Goal: Navigation & Orientation: Find specific page/section

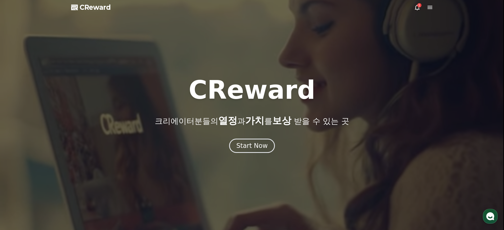
click at [418, 7] on div "1" at bounding box center [419, 5] width 4 height 4
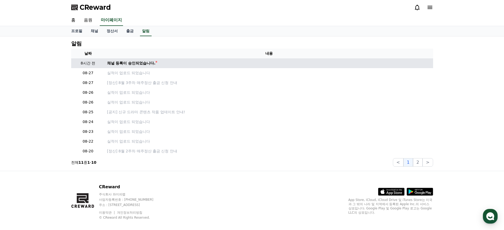
click at [125, 65] on div "채널 등록이 승인되었습니다." at bounding box center [131, 64] width 48 height 6
click at [146, 62] on div "채널 등록이 승인되었습니다." at bounding box center [131, 64] width 48 height 6
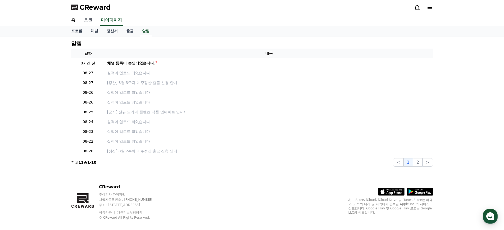
click at [83, 19] on link "음원" at bounding box center [88, 20] width 17 height 11
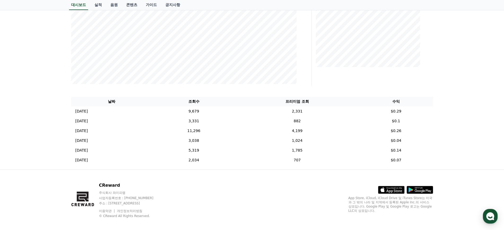
scroll to position [88, 0]
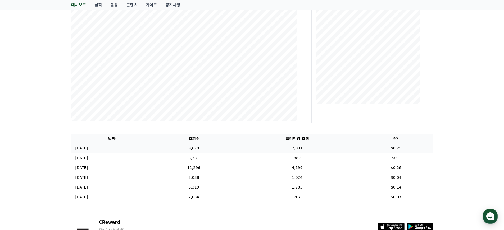
click at [87, 145] on td "[DATE] 08/25" at bounding box center [111, 149] width 81 height 10
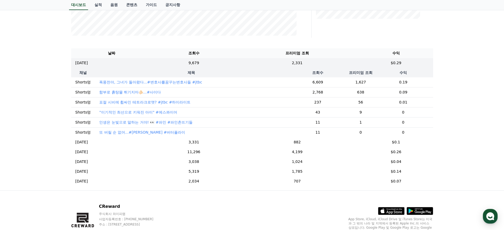
scroll to position [168, 0]
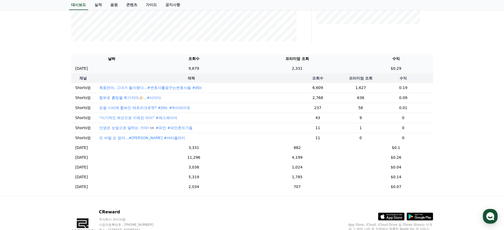
click at [85, 68] on p "[DATE]" at bounding box center [81, 69] width 12 height 6
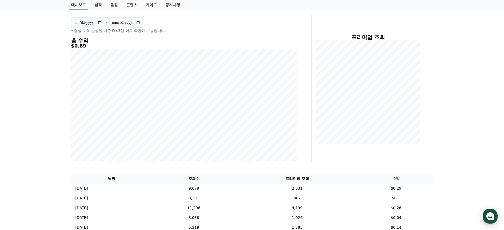
scroll to position [0, 0]
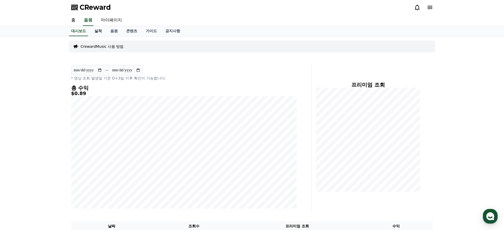
click at [92, 31] on link "실적" at bounding box center [98, 31] width 16 height 10
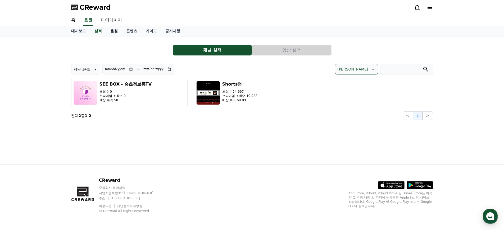
click at [106, 32] on link "음원" at bounding box center [114, 31] width 16 height 10
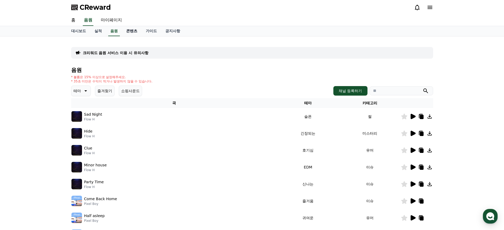
click at [127, 31] on link "콘텐츠" at bounding box center [132, 31] width 20 height 10
click at [109, 21] on link "마이페이지" at bounding box center [112, 20] width 30 height 11
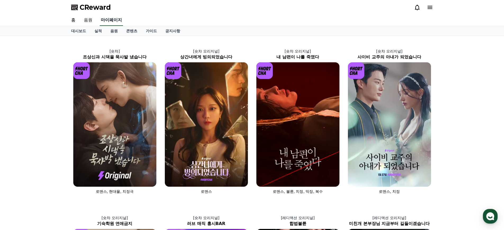
select select "**********"
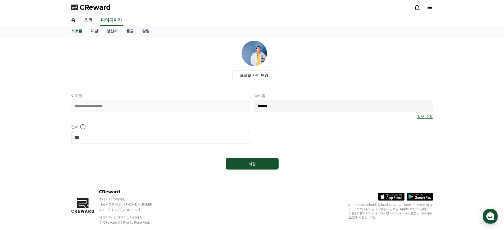
click at [97, 22] on div "홈 음원 마이페이지" at bounding box center [252, 20] width 370 height 11
click at [88, 22] on link "음원" at bounding box center [88, 20] width 17 height 11
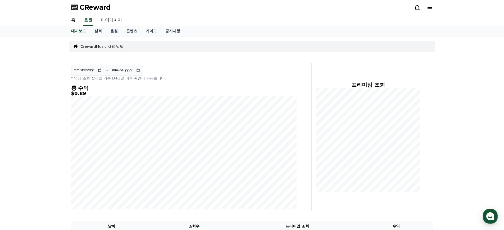
click at [252, 2] on div "CReward" at bounding box center [252, 7] width 370 height 15
